Goal: Download file/media

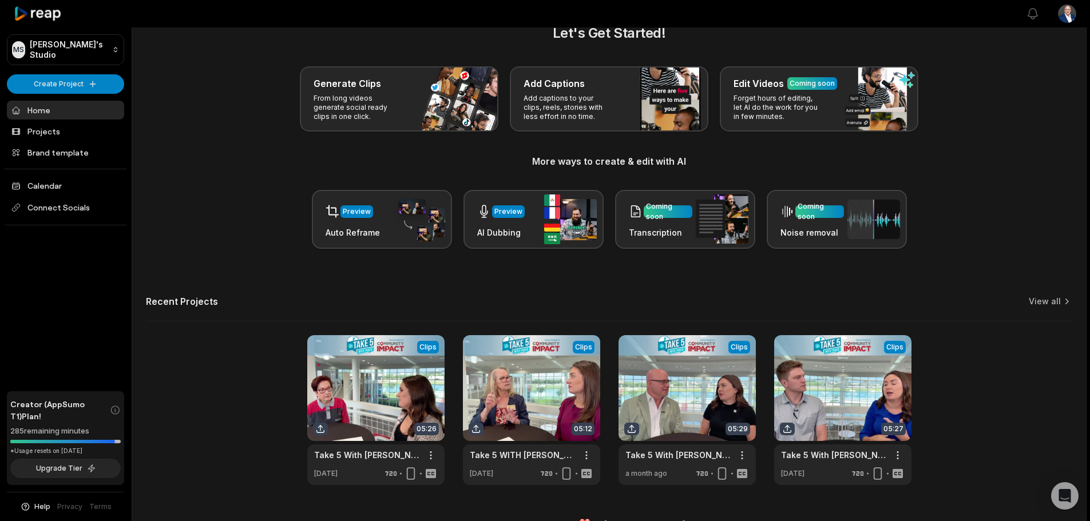
scroll to position [50, 0]
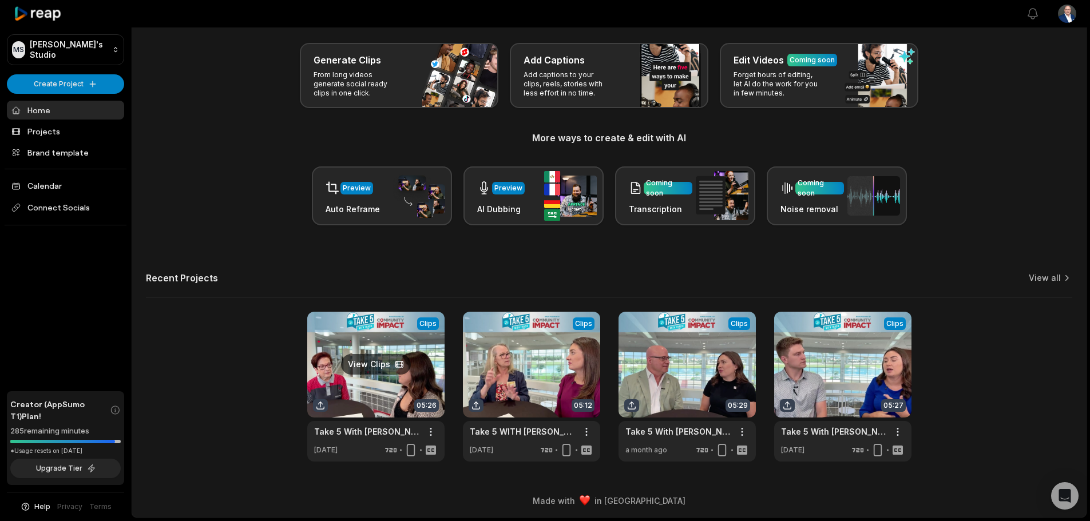
click at [353, 379] on link at bounding box center [375, 387] width 137 height 150
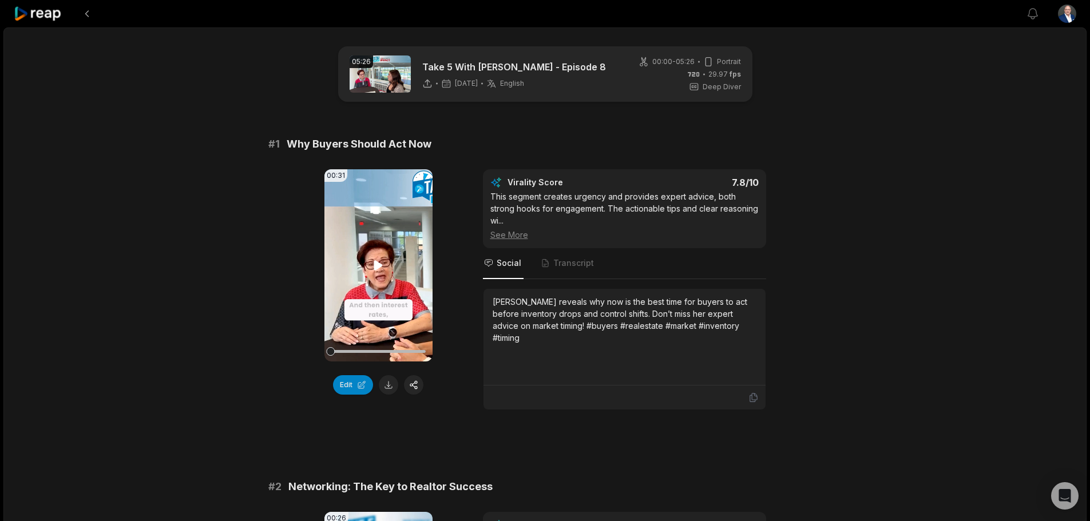
click at [374, 266] on icon at bounding box center [378, 265] width 9 height 10
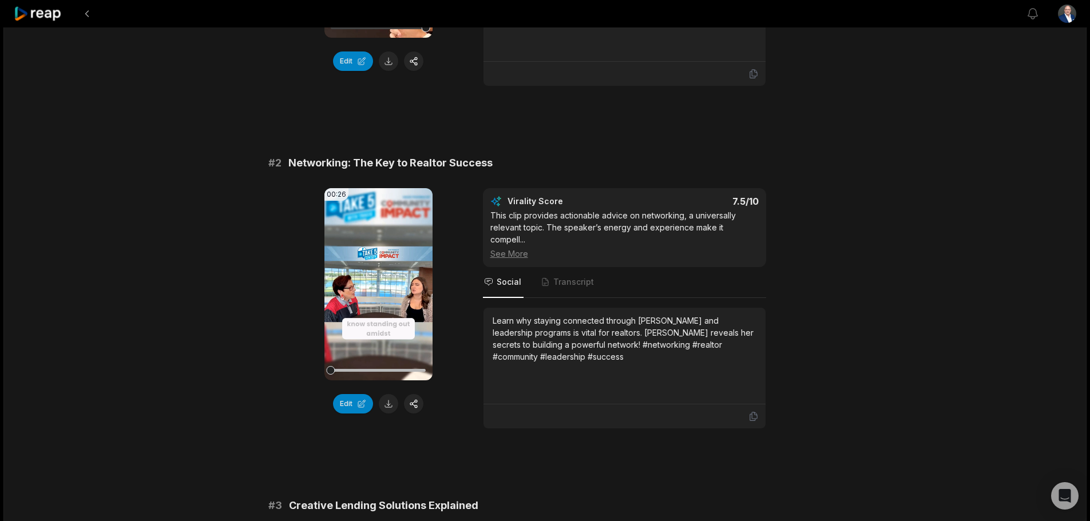
scroll to position [343, 0]
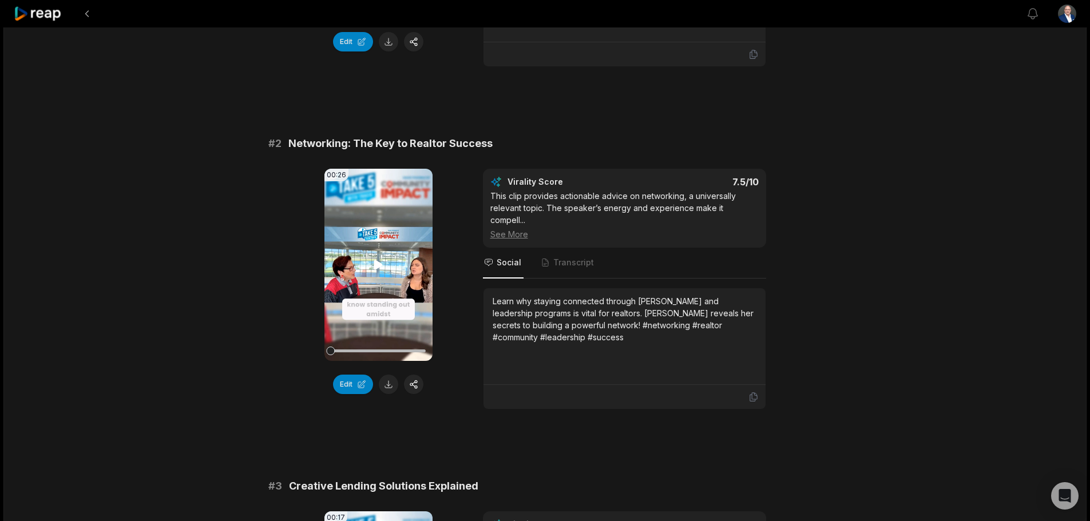
click at [371, 254] on video "Your browser does not support mp4 format." at bounding box center [378, 265] width 108 height 192
click at [382, 258] on icon at bounding box center [378, 265] width 14 height 14
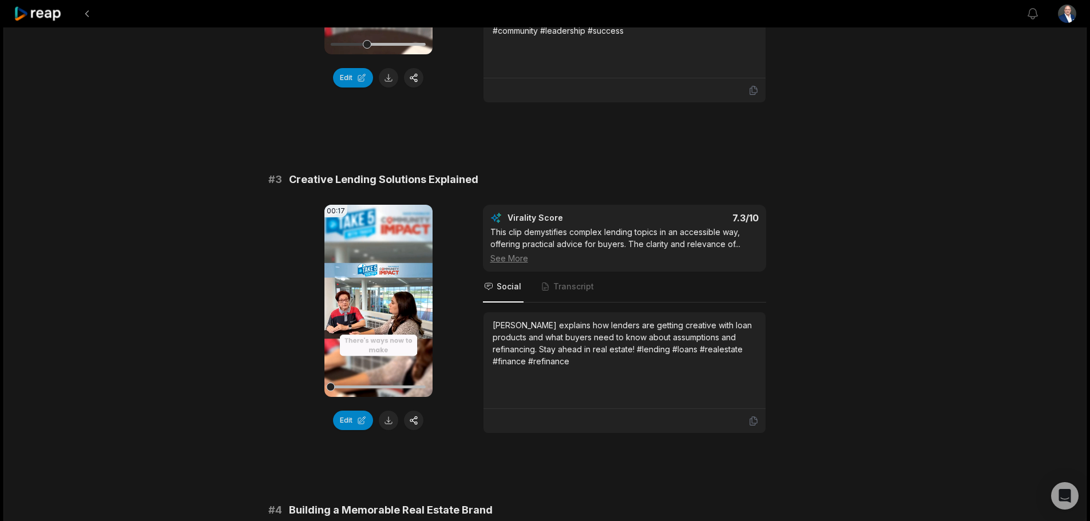
scroll to position [687, 0]
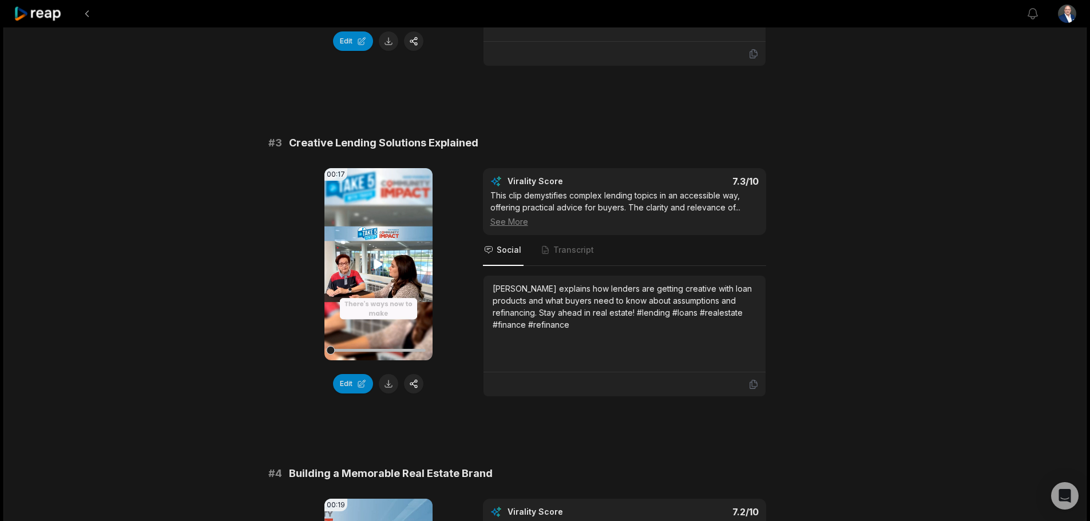
click at [379, 259] on icon at bounding box center [378, 264] width 9 height 10
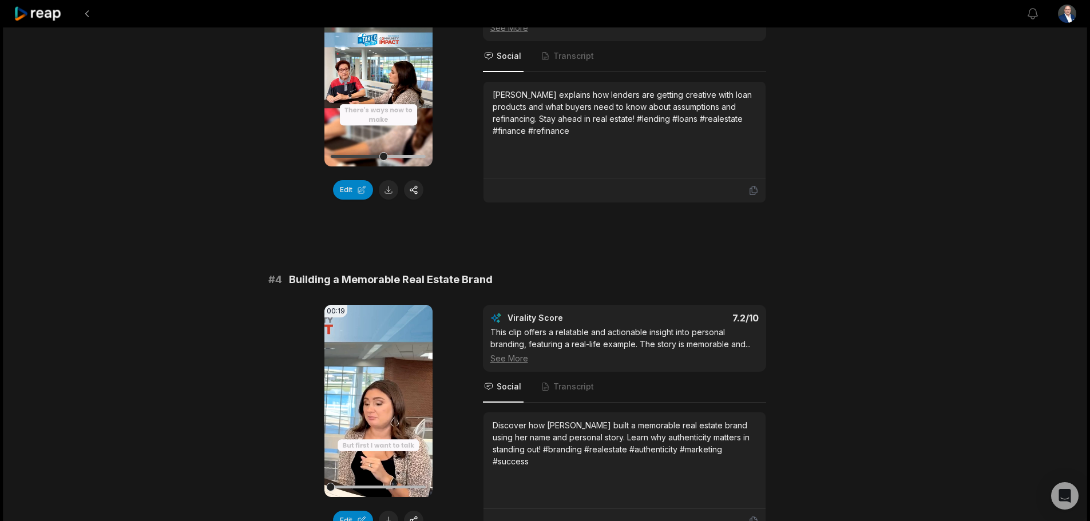
scroll to position [973, 0]
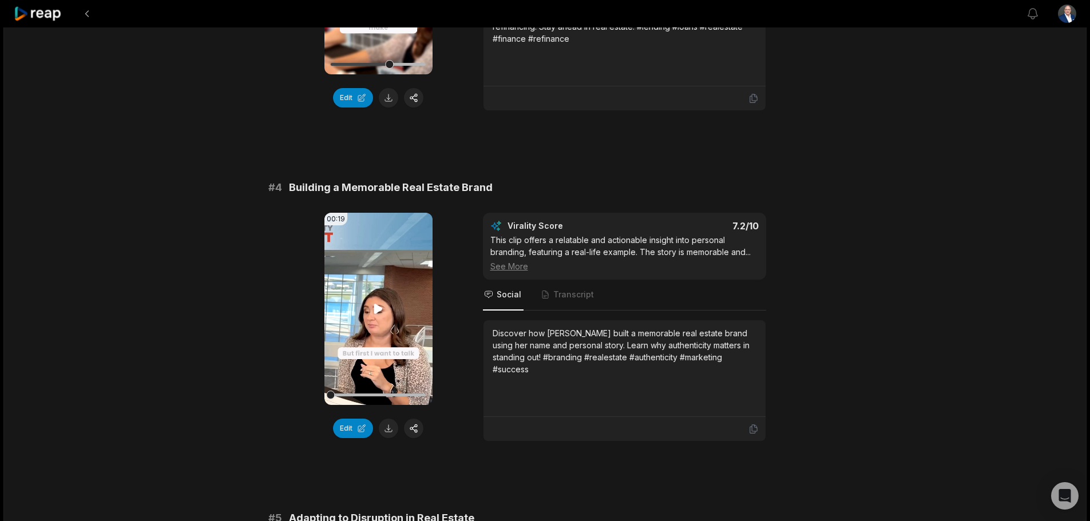
click at [375, 304] on icon at bounding box center [378, 309] width 9 height 10
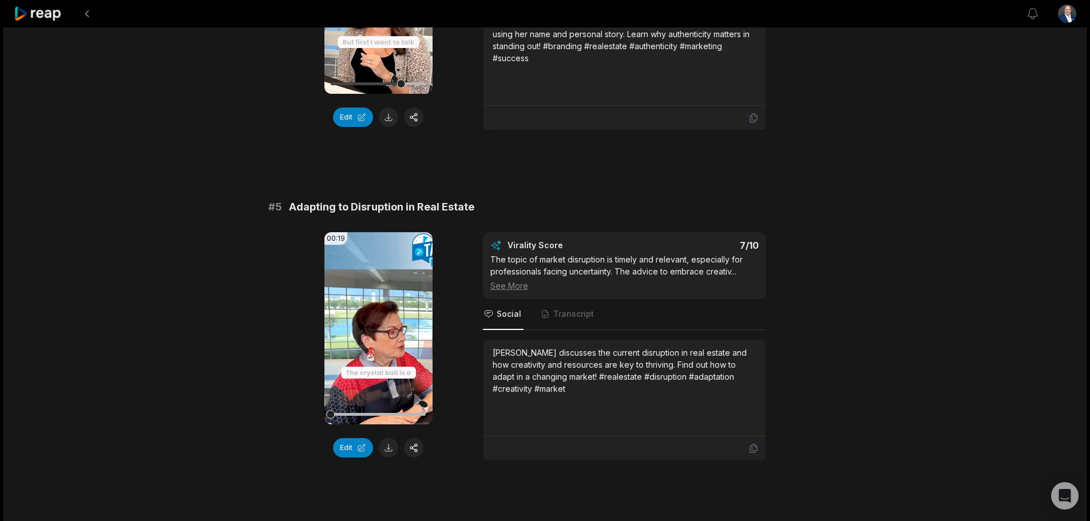
scroll to position [1316, 0]
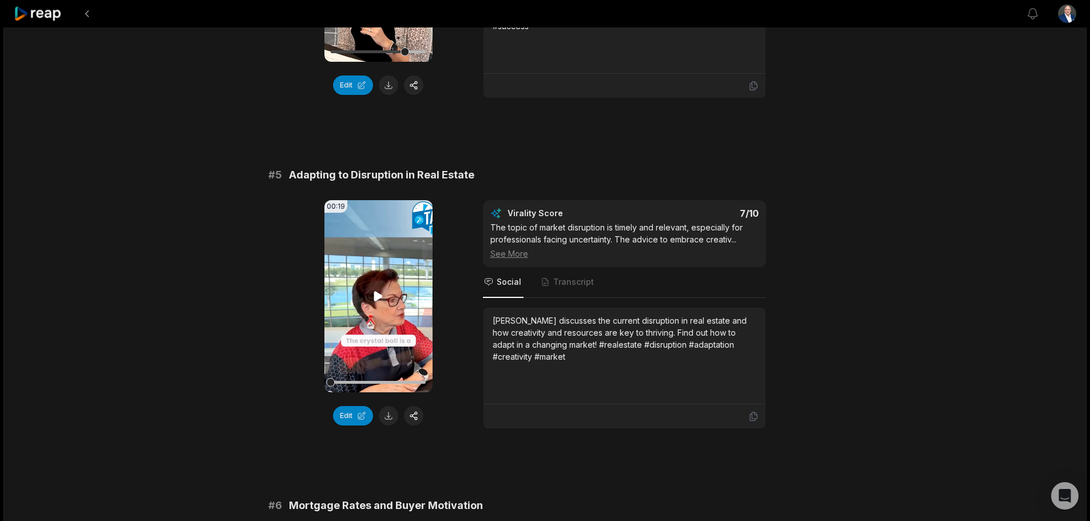
click at [378, 291] on icon at bounding box center [378, 296] width 9 height 10
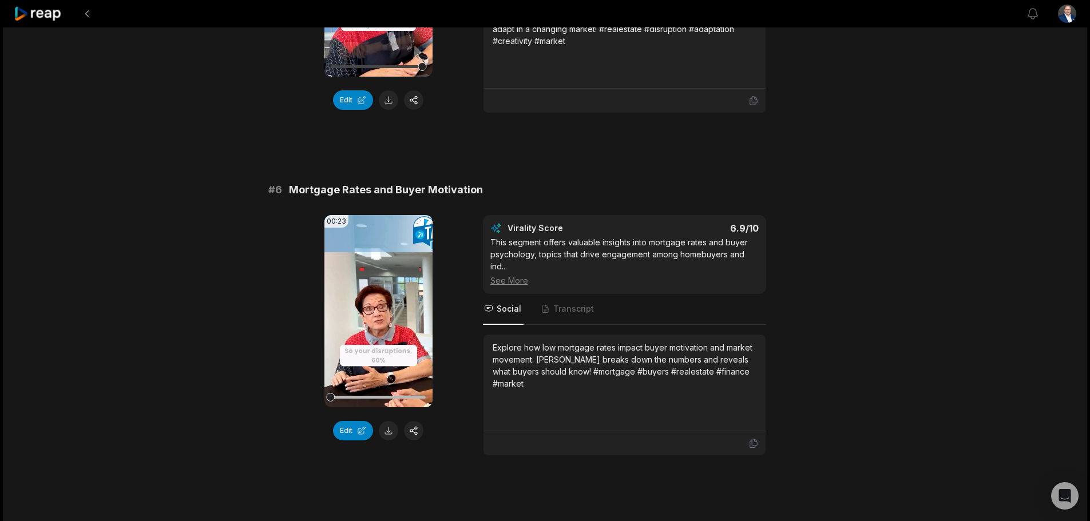
scroll to position [1659, 0]
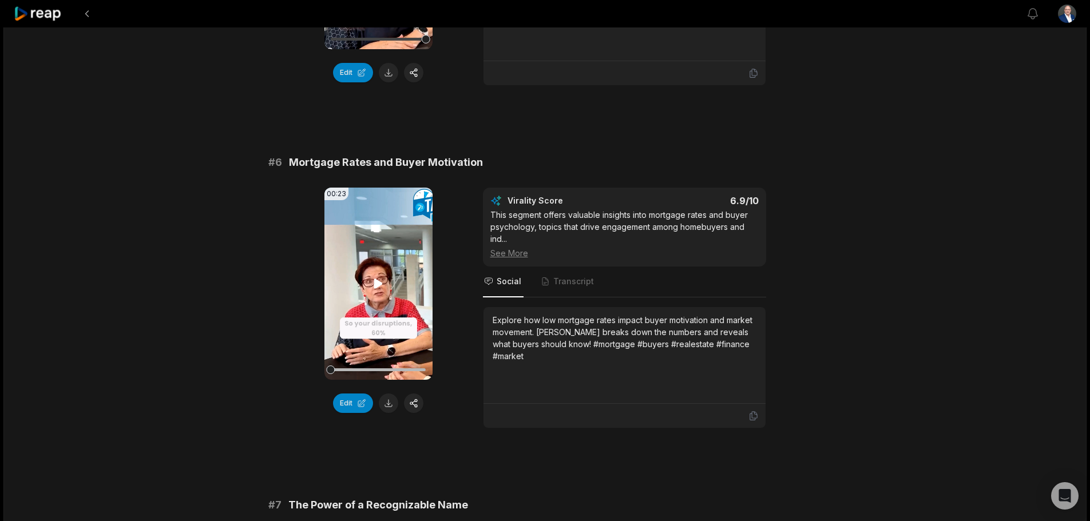
click at [379, 279] on icon at bounding box center [378, 284] width 9 height 10
click at [388, 394] on button at bounding box center [388, 403] width 19 height 19
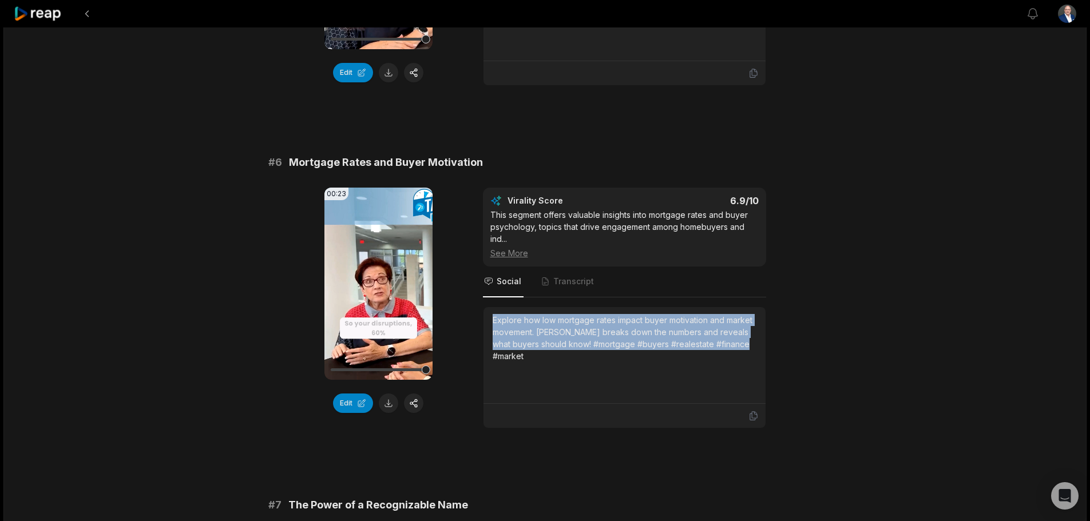
drag, startPoint x: 493, startPoint y: 296, endPoint x: 754, endPoint y: 324, distance: 262.9
click at [754, 324] on div "Explore how low mortgage rates impact buyer motivation and market movement. [PE…" at bounding box center [625, 338] width 264 height 48
copy div "Explore how low mortgage rates impact buyer motivation and market movement. [PE…"
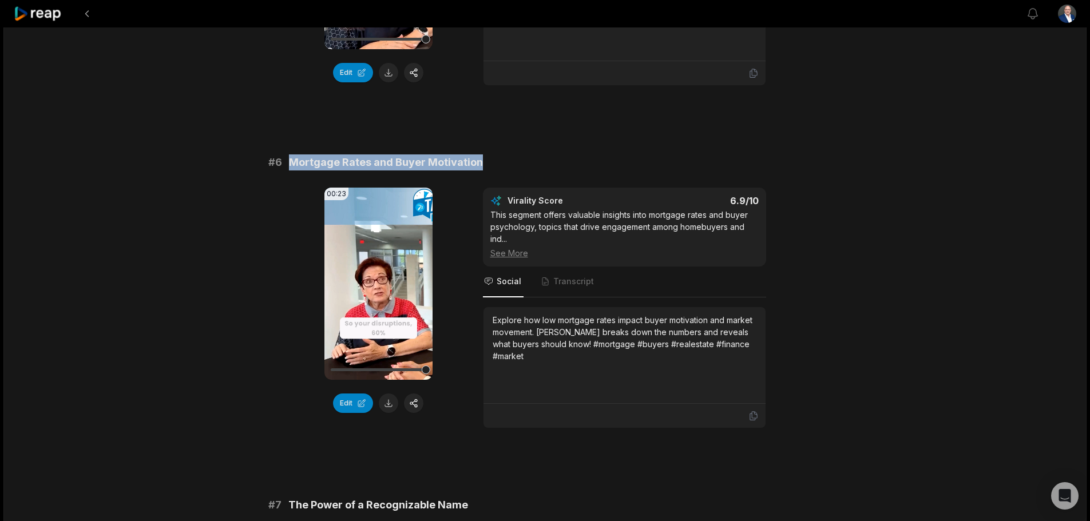
drag, startPoint x: 290, startPoint y: 139, endPoint x: 502, endPoint y: 140, distance: 212.3
click at [502, 154] on div "# 6 Mortgage Rates and Buyer Motivation" at bounding box center [545, 162] width 554 height 16
copy span "Mortgage Rates and Buyer Motivation"
